Goal: Navigation & Orientation: Find specific page/section

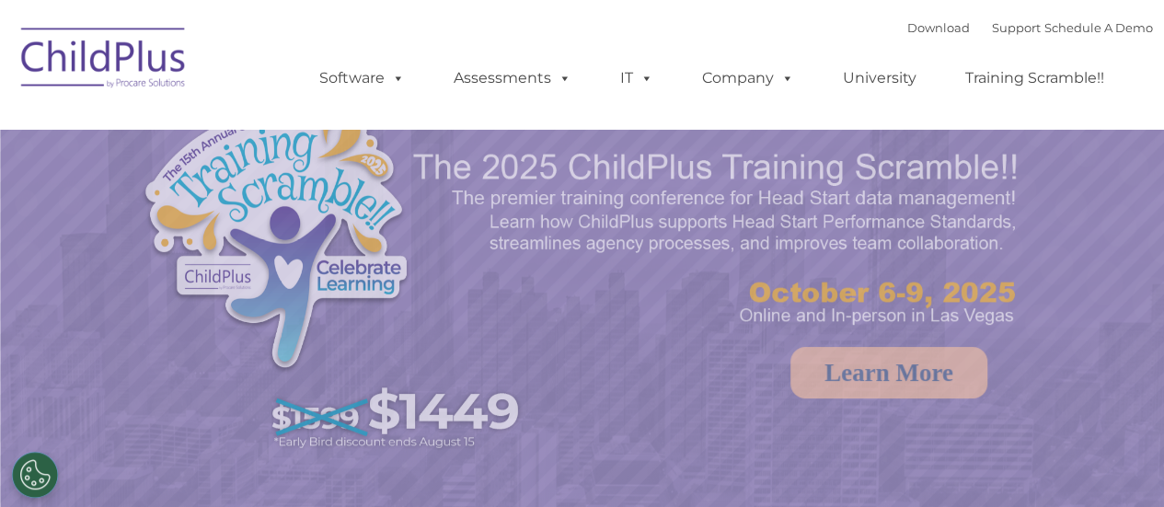
select select "MEDIUM"
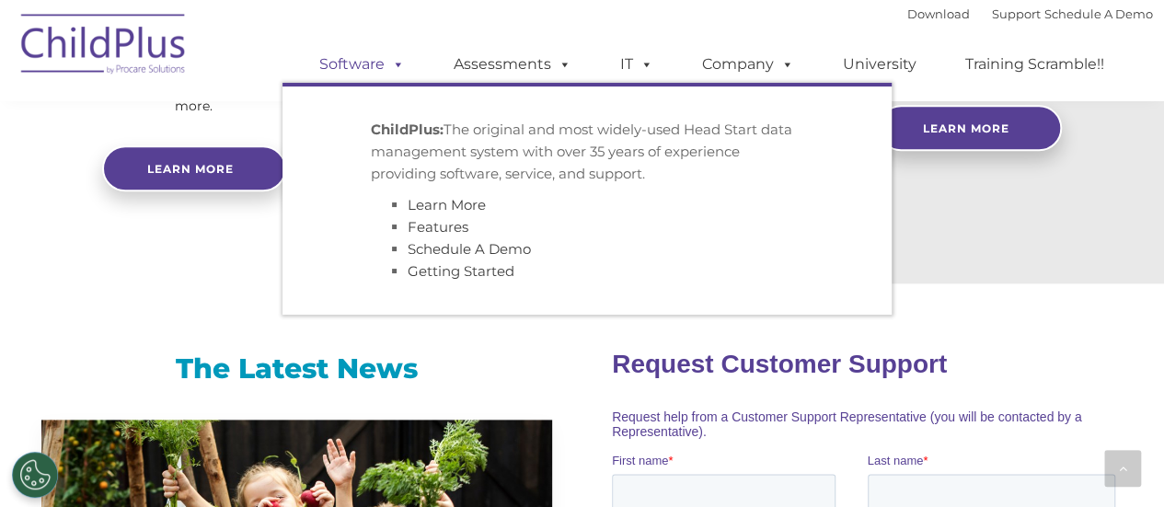
scroll to position [983, 0]
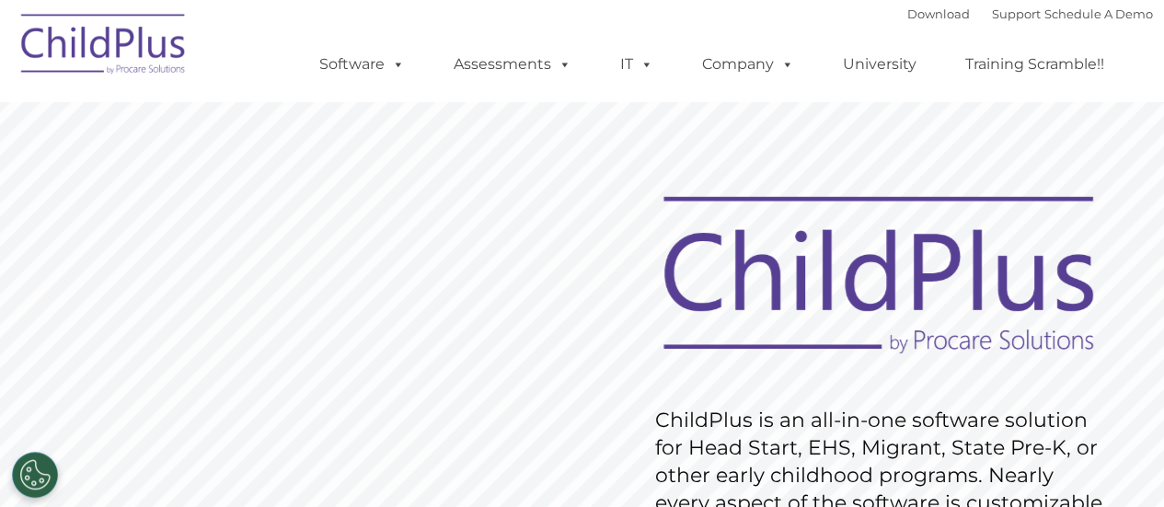
drag, startPoint x: 0, startPoint y: 0, endPoint x: 351, endPoint y: 161, distance: 385.9
click at [164, 214] on rs-slide "Request Pricing ChildPlus is an all-in-one software solution for Head Start, EH…" at bounding box center [582, 478] width 1164 height 828
drag, startPoint x: 480, startPoint y: 118, endPoint x: 457, endPoint y: 10, distance: 110.3
drag, startPoint x: 457, startPoint y: 10, endPoint x: 469, endPoint y: 126, distance: 116.7
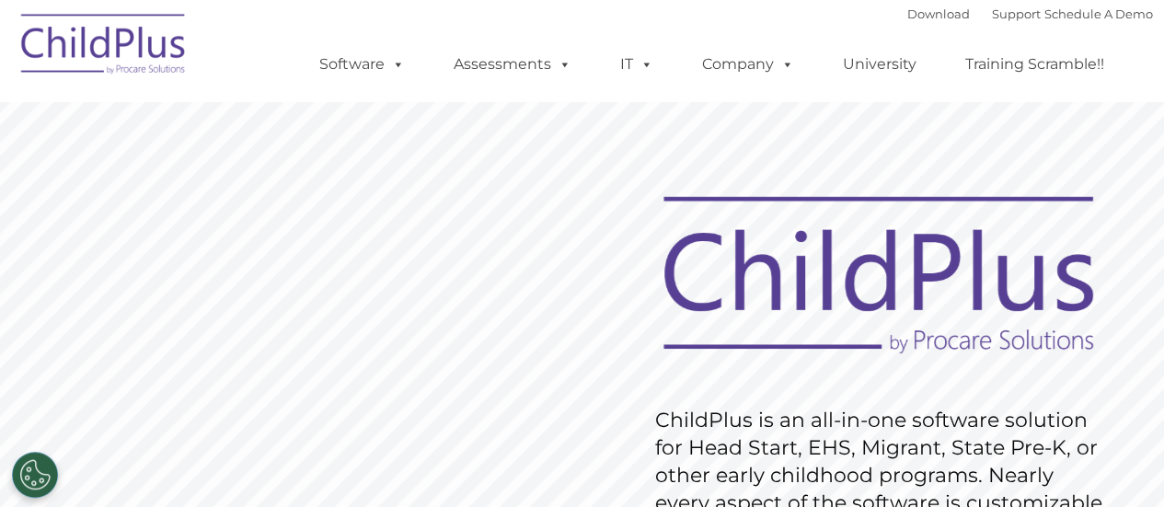
click at [469, 126] on rs-slide "Request Pricing ChildPlus is an all-in-one software solution for Head Start, EH…" at bounding box center [582, 478] width 1164 height 828
click at [908, 14] on link "Download" at bounding box center [939, 13] width 63 height 15
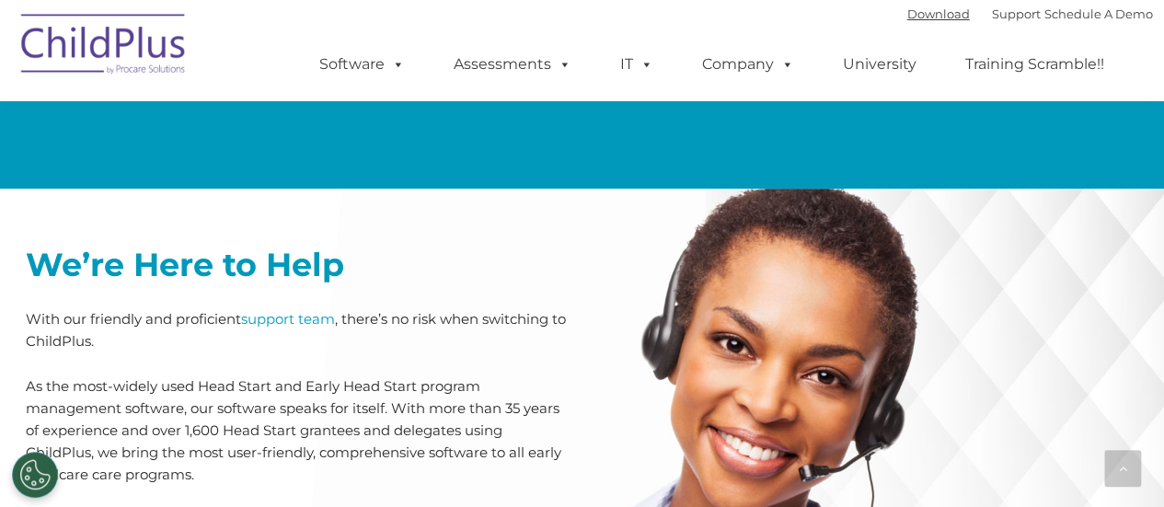
scroll to position [3995, 0]
